Goal: Complete application form

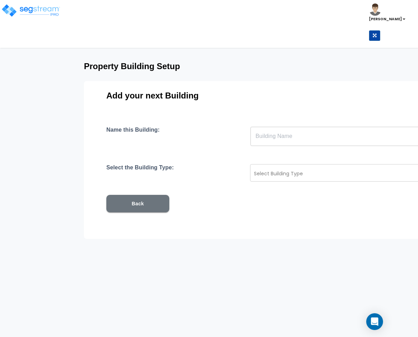
click at [268, 132] on input "text" at bounding box center [373, 136] width 247 height 20
type input "sdsd"
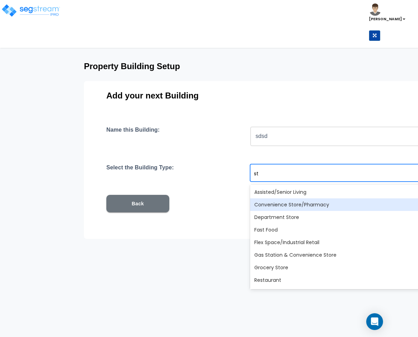
type input "str"
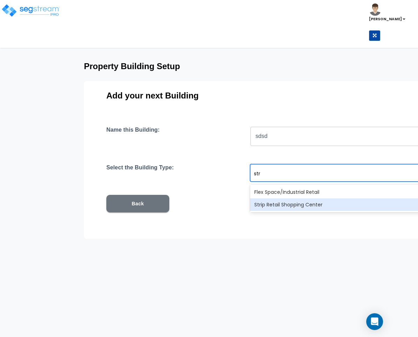
click at [273, 207] on div "Strip Retail Shopping Center" at bounding box center [373, 204] width 247 height 13
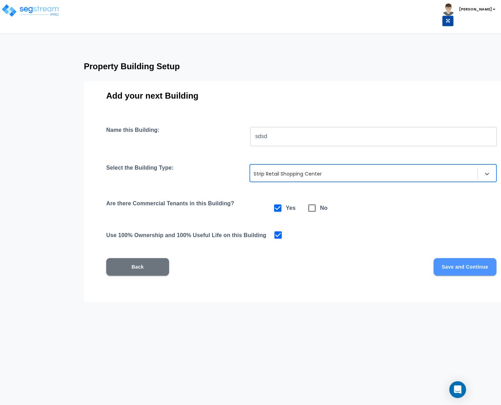
click at [417, 270] on button "Save and Continue" at bounding box center [465, 266] width 63 height 17
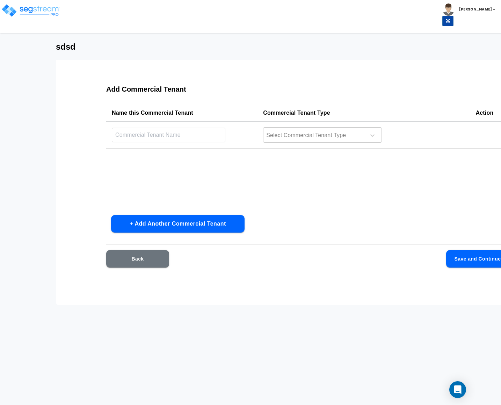
click at [218, 140] on input "text" at bounding box center [169, 134] width 114 height 15
type input "dsd"
click at [266, 138] on input "text" at bounding box center [267, 135] width 2 height 8
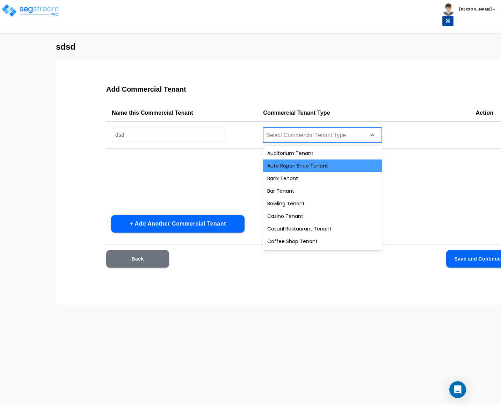
click at [279, 170] on div "Auto Repair Shop Tenant" at bounding box center [322, 165] width 119 height 13
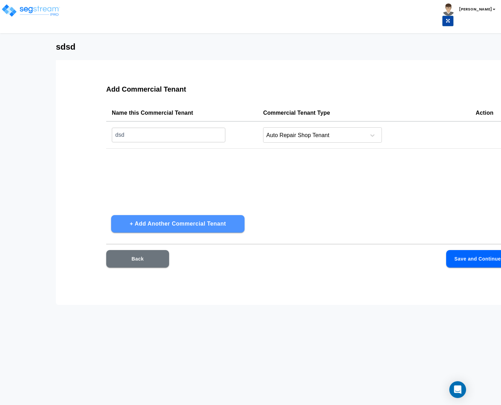
click at [198, 224] on button "+ Add Another Commercial Tenant" at bounding box center [177, 223] width 133 height 17
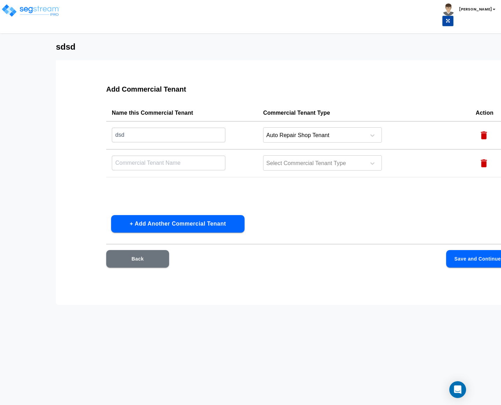
click at [184, 142] on input "text" at bounding box center [169, 134] width 114 height 15
type input "fw"
click at [283, 166] on div at bounding box center [314, 163] width 96 height 9
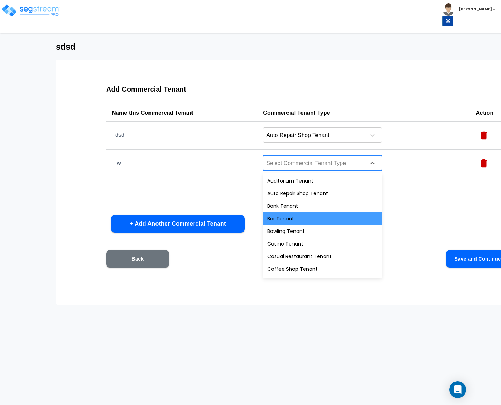
click at [276, 219] on div "Bar Tenant" at bounding box center [322, 218] width 119 height 13
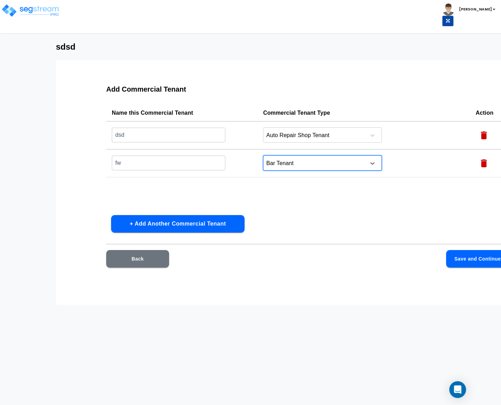
click at [417, 250] on button "Save and Continue" at bounding box center [477, 258] width 63 height 17
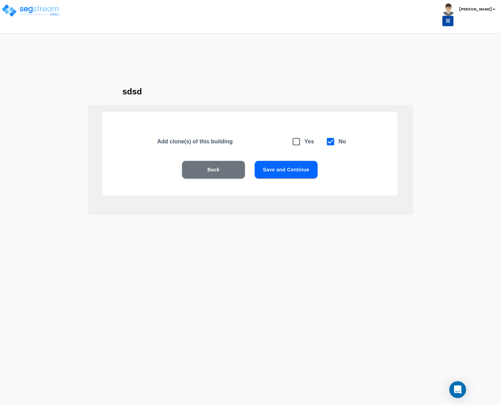
click at [297, 143] on icon at bounding box center [296, 142] width 10 height 10
checkbox input "true"
checkbox input "false"
click at [297, 174] on button "Save and Continue" at bounding box center [286, 169] width 63 height 17
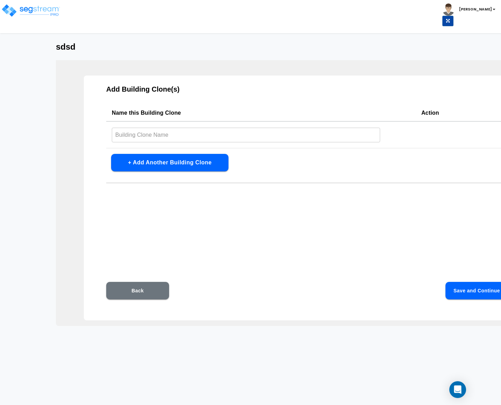
click at [232, 139] on input "text" at bounding box center [246, 134] width 268 height 15
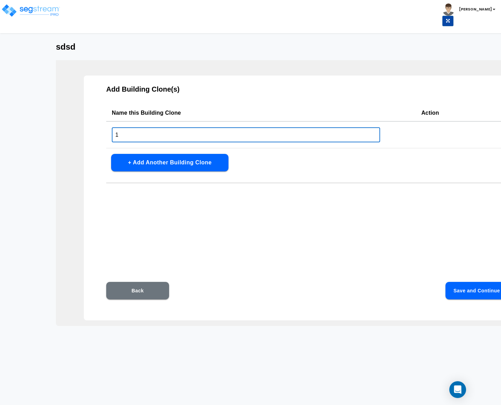
type input "1"
click at [207, 164] on button "+ Add Another Building Clone" at bounding box center [169, 162] width 117 height 17
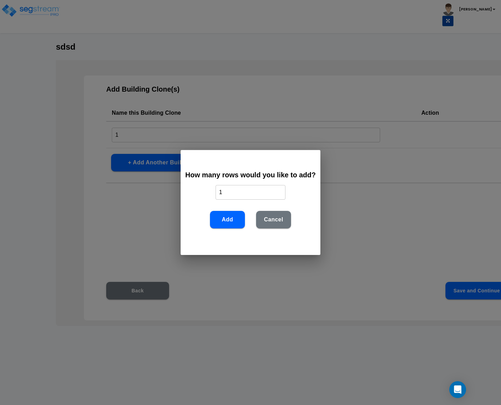
click at [275, 220] on button "Cancel" at bounding box center [273, 219] width 35 height 17
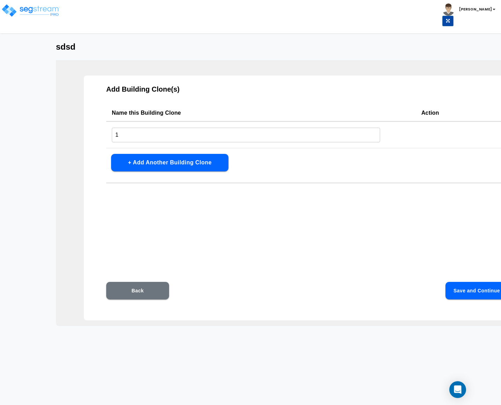
click at [417, 286] on button "Save and Continue" at bounding box center [477, 290] width 63 height 17
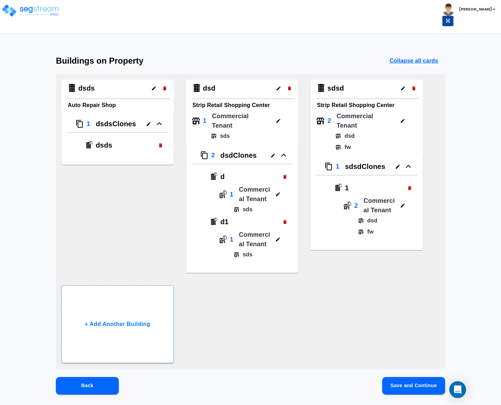
click at [163, 148] on icon "button" at bounding box center [160, 145] width 5 height 5
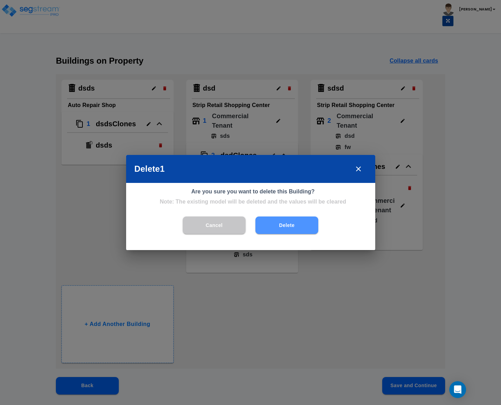
click at [294, 227] on button "Delete" at bounding box center [286, 224] width 63 height 17
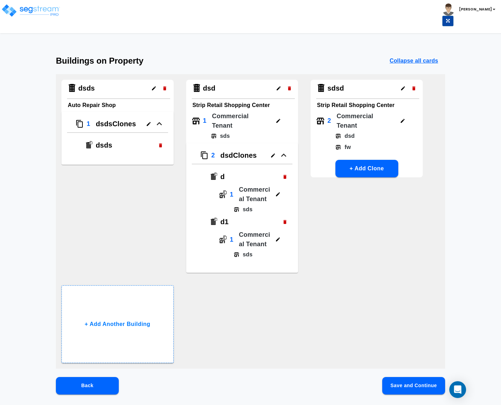
click at [63, 236] on div "dsds Auto Repair Shop 1 dsds Clones dsds dsd Strip Retail Shopping Center 1 Com…" at bounding box center [250, 221] width 389 height 294
click at [99, 270] on div "dsds Auto Repair Shop 1 dsds Clones dsds dsd Strip Retail Shopping Center 1 Com…" at bounding box center [250, 221] width 389 height 294
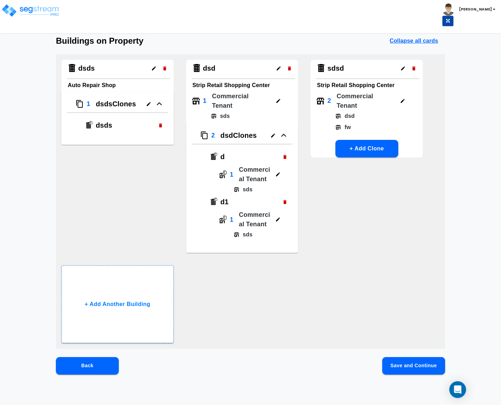
click at [291, 329] on div "dsds Auto Repair Shop 1 dsds Clones dsds dsd Strip Retail Shopping Center 1 Com…" at bounding box center [250, 201] width 389 height 294
click at [292, 329] on div "dsds Auto Repair Shop 1 dsds Clones dsds dsd Strip Retail Shopping Center 1 Com…" at bounding box center [250, 201] width 389 height 294
click at [292, 330] on div "dsds Auto Repair Shop 1 dsds Clones dsds dsd Strip Retail Shopping Center 1 Com…" at bounding box center [250, 201] width 389 height 294
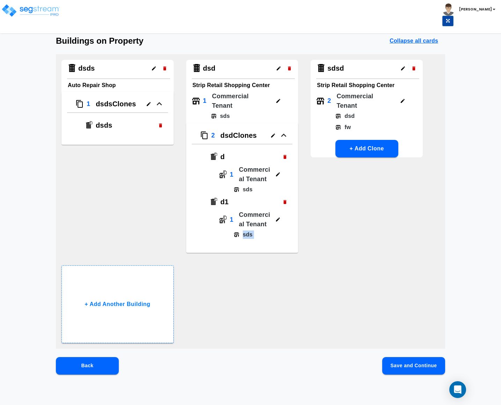
click at [279, 321] on div "dsds Auto Repair Shop 1 dsds Clones dsds dsd Strip Retail Shopping Center 1 Com…" at bounding box center [250, 201] width 389 height 294
click at [278, 322] on div "dsds Auto Repair Shop 1 dsds Clones dsds dsd Strip Retail Shopping Center 1 Com…" at bounding box center [250, 201] width 389 height 294
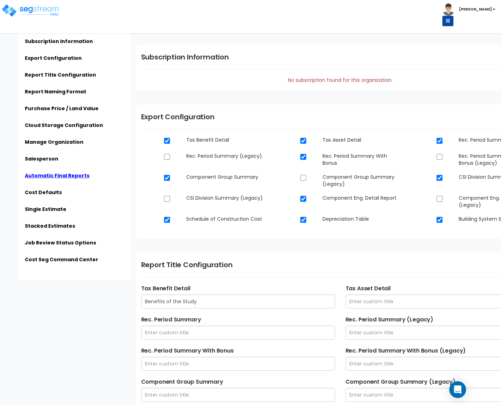
scroll to position [1668, 0]
